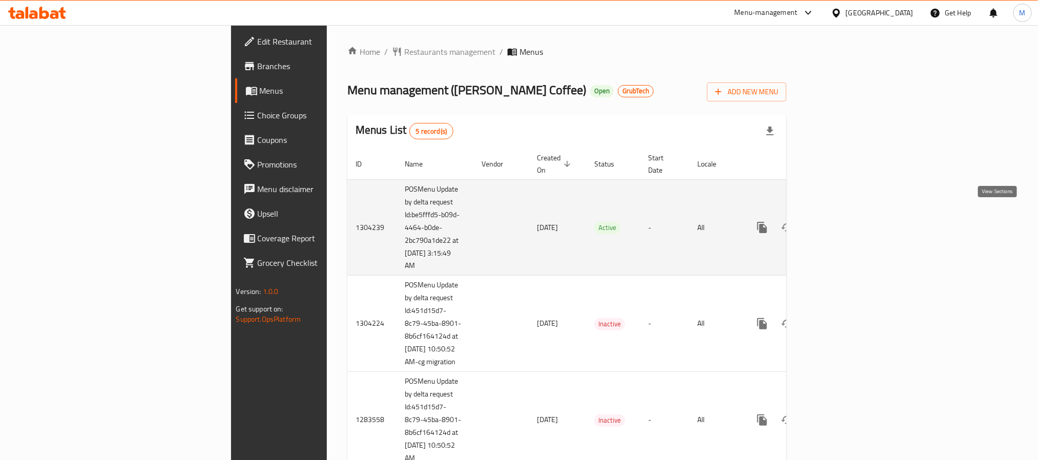
click at [842, 221] on icon "enhanced table" at bounding box center [836, 227] width 12 height 12
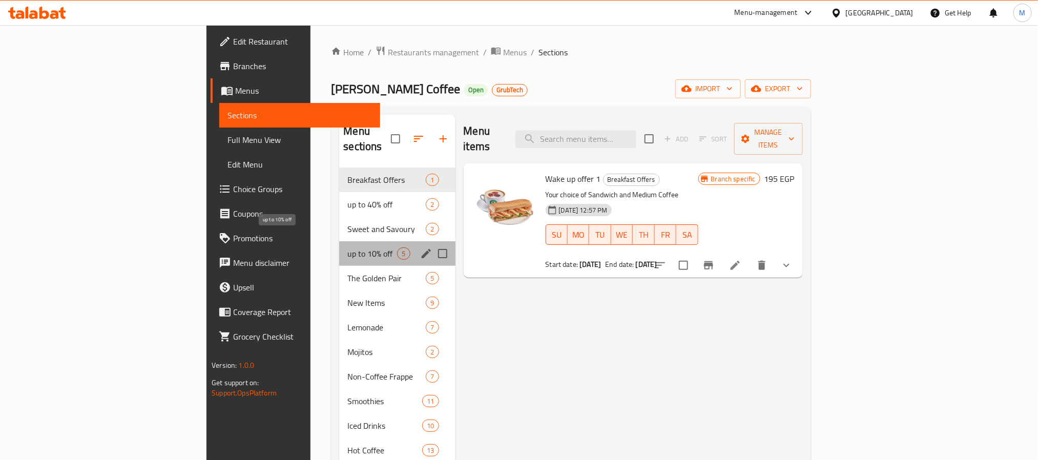
click at [347, 247] on span "up to 10% off" at bounding box center [372, 253] width 50 height 12
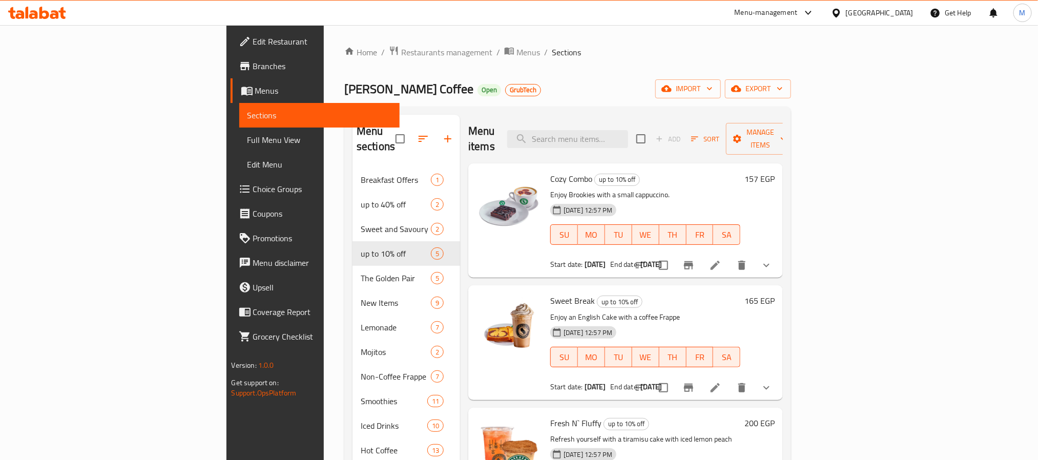
scroll to position [77, 0]
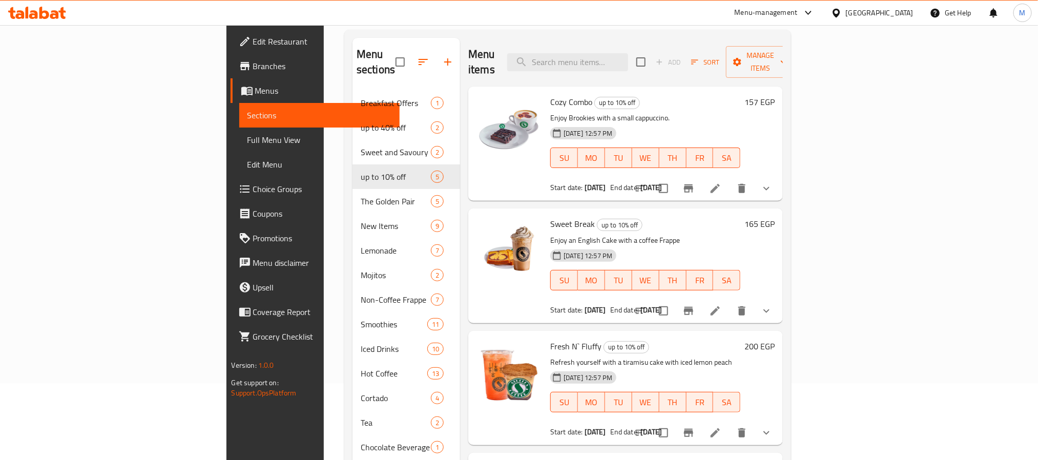
click at [721, 182] on icon at bounding box center [715, 188] width 12 height 12
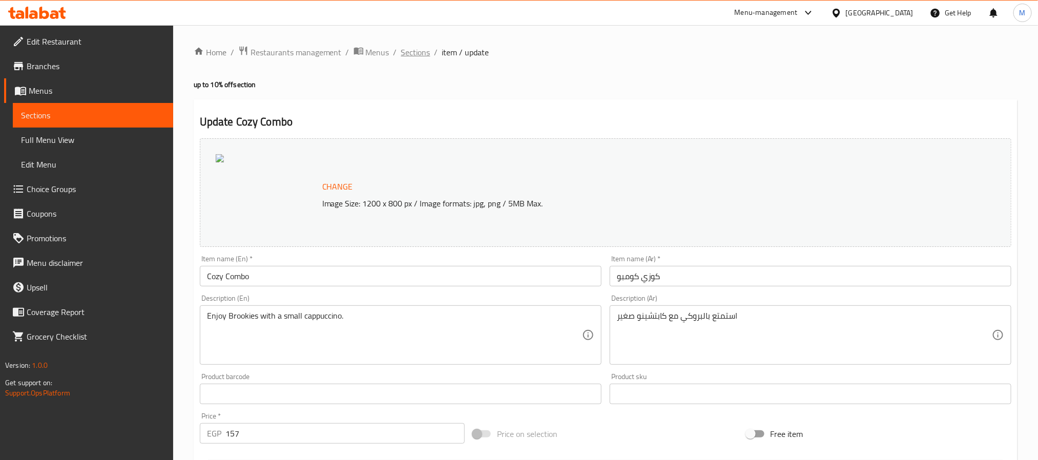
click at [422, 51] on span "Sections" at bounding box center [415, 52] width 29 height 12
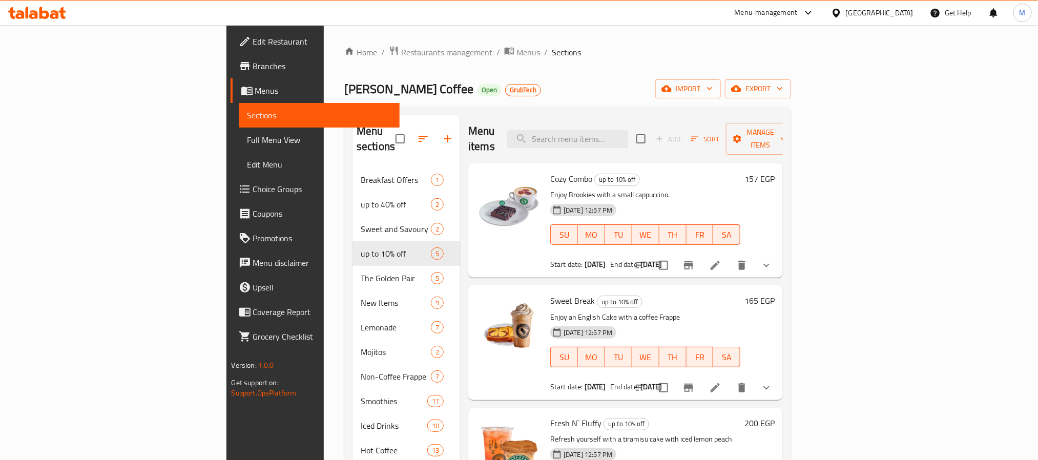
click at [693, 261] on icon "Branch-specific-item" at bounding box center [688, 265] width 9 height 8
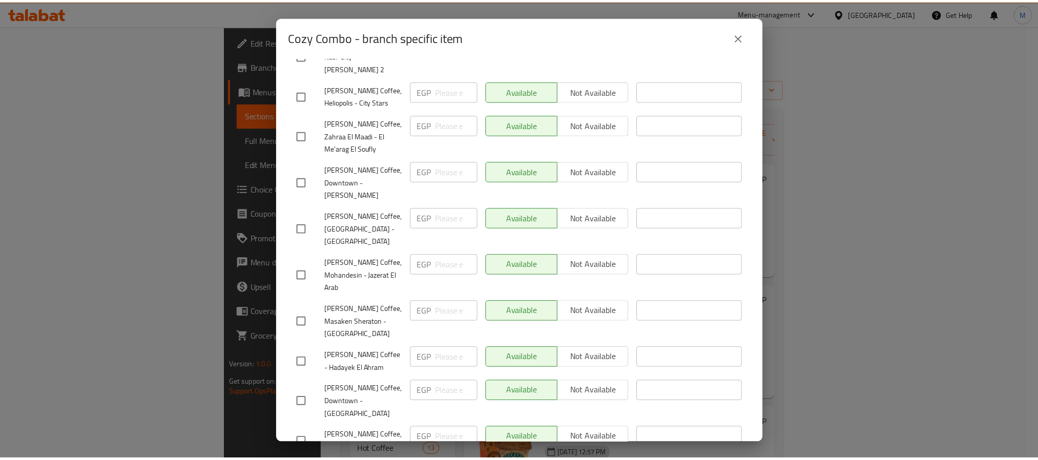
scroll to position [253, 0]
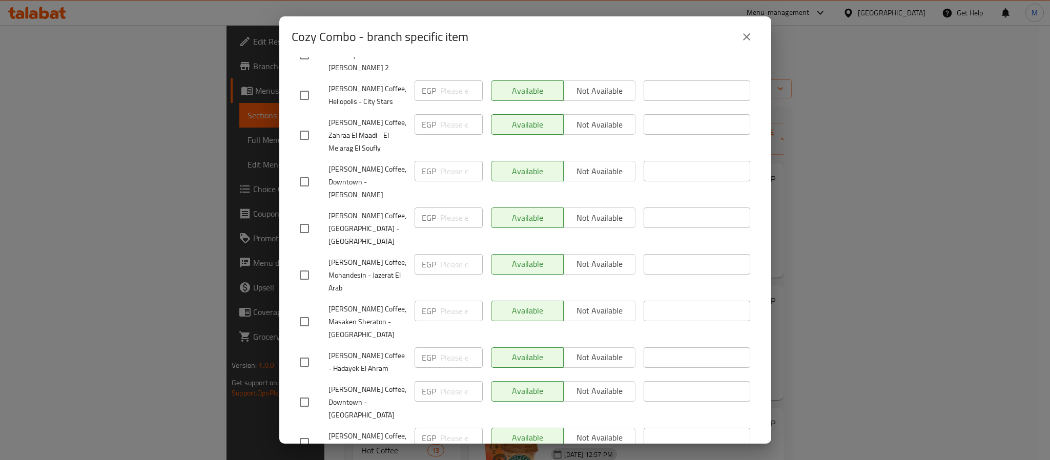
click at [742, 36] on icon "close" at bounding box center [746, 37] width 12 height 12
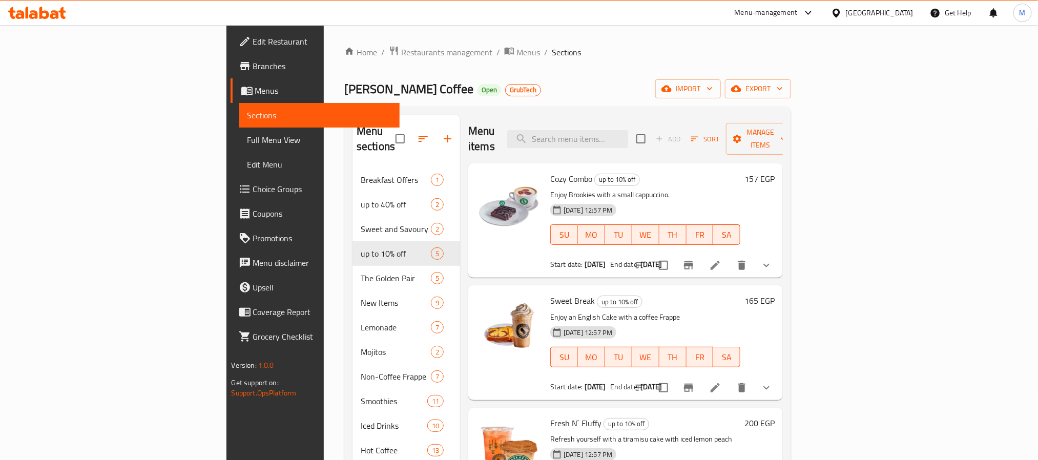
scroll to position [77, 0]
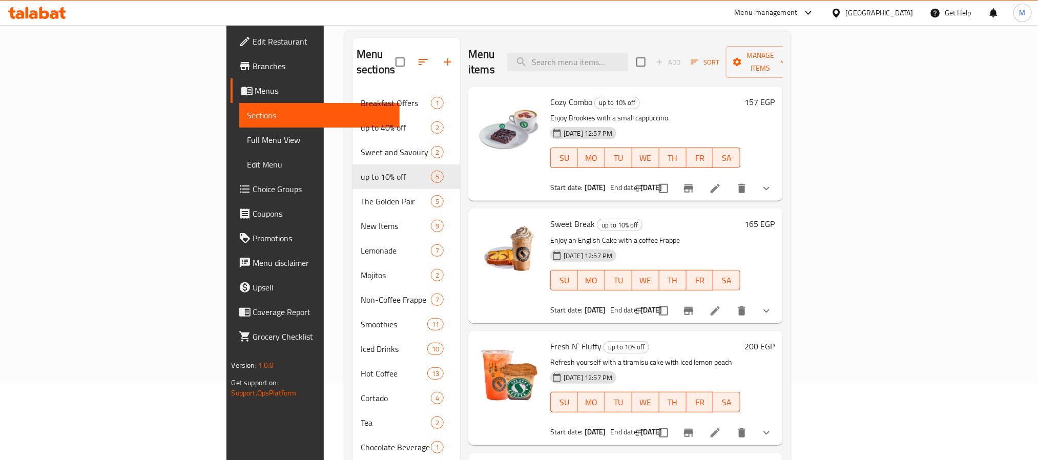
click at [253, 60] on span "Branches" at bounding box center [322, 66] width 138 height 12
